Goal: Find specific page/section: Find specific page/section

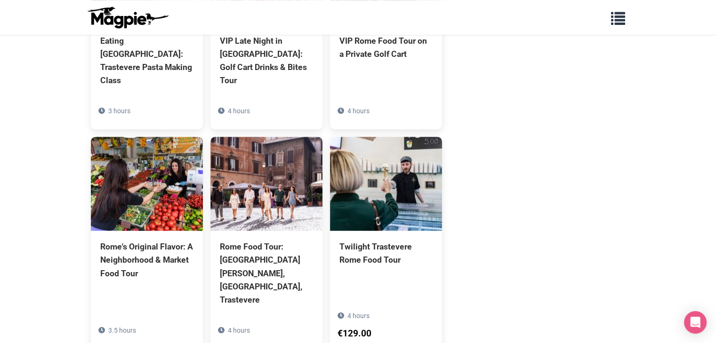
scroll to position [659, 0]
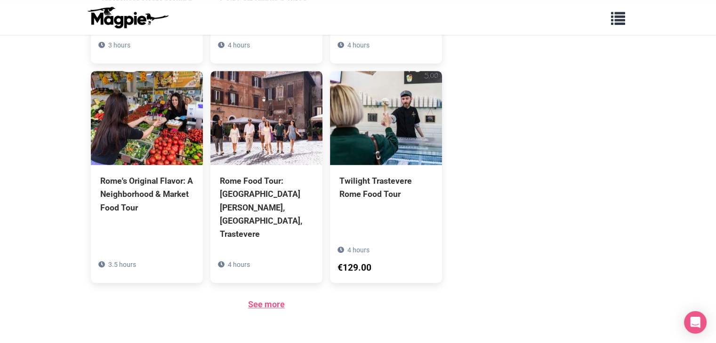
click at [276, 300] on link "See more" at bounding box center [266, 305] width 37 height 10
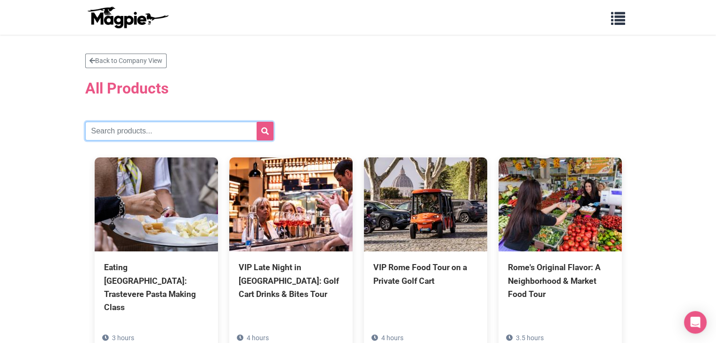
click at [154, 127] on input "text" at bounding box center [179, 131] width 188 height 19
type input "[GEOGRAPHIC_DATA]"
click at [263, 128] on icon "submit" at bounding box center [265, 131] width 8 height 8
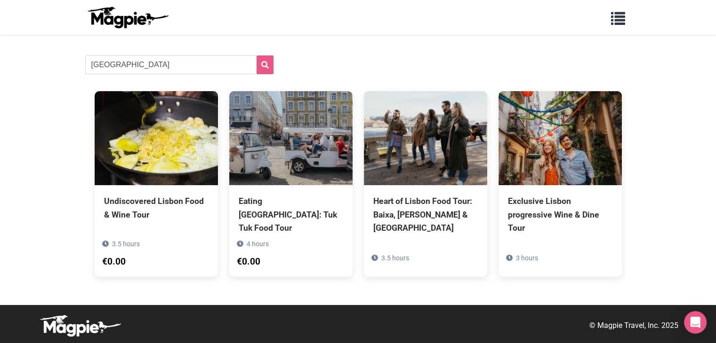
scroll to position [68, 0]
